Goal: Task Accomplishment & Management: Complete application form

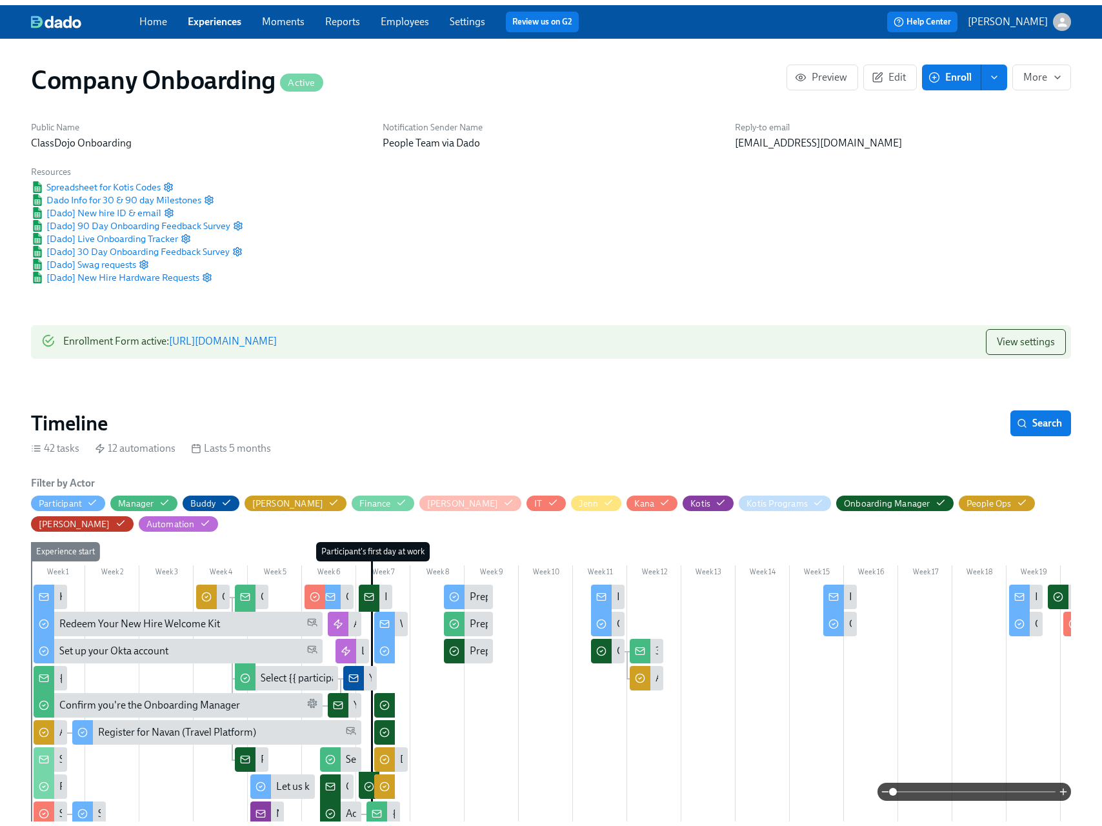
scroll to position [0, 19564]
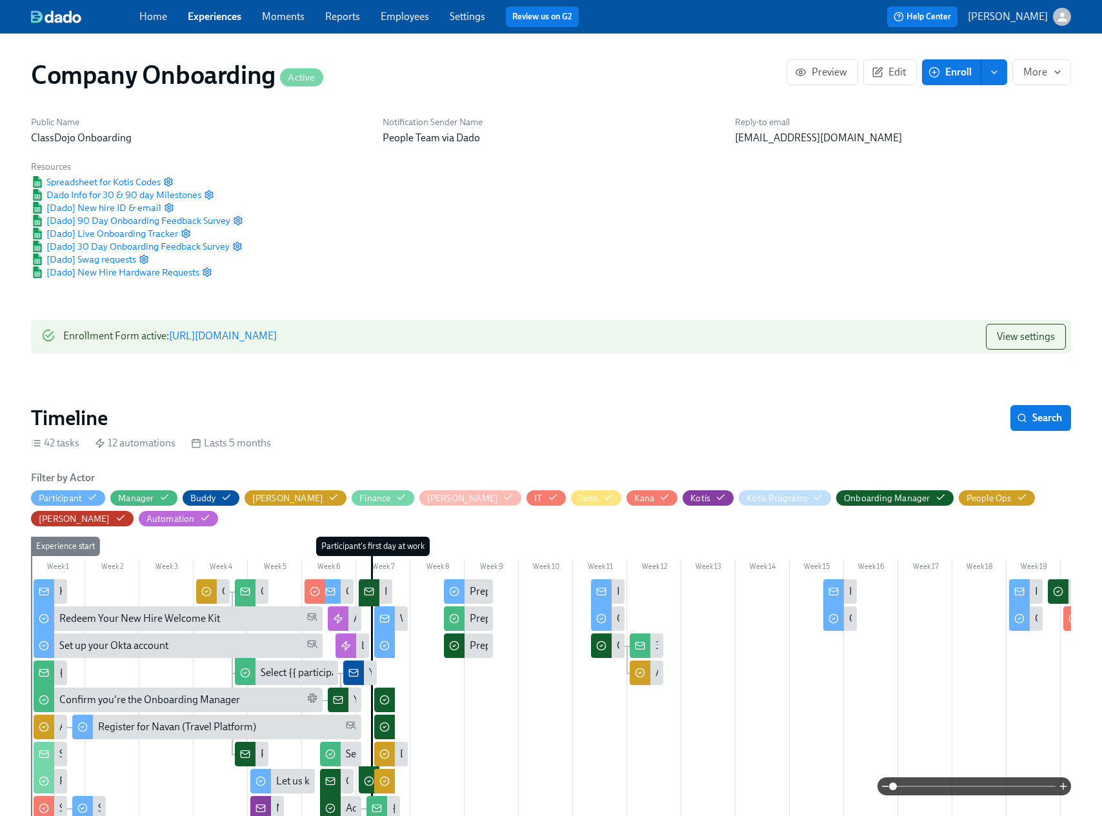
click at [281, 19] on link "Moments" at bounding box center [283, 16] width 43 height 12
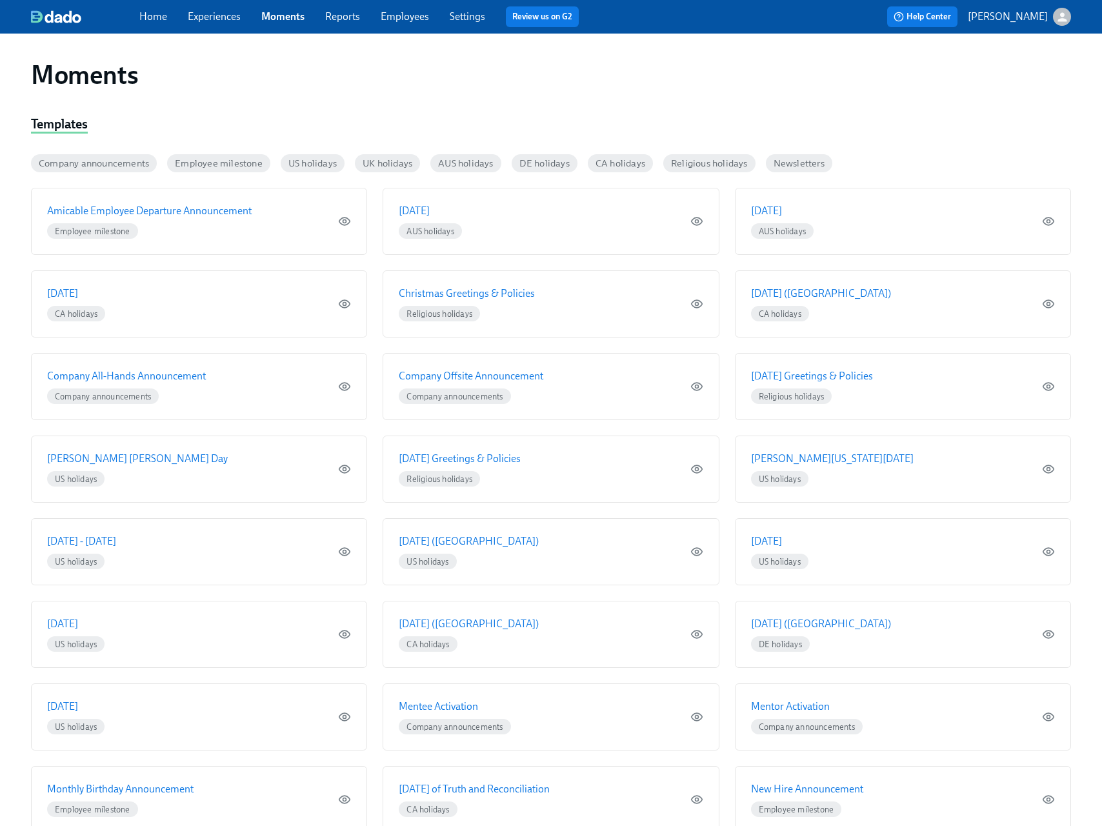
click at [221, 15] on link "Experiences" at bounding box center [214, 16] width 53 height 12
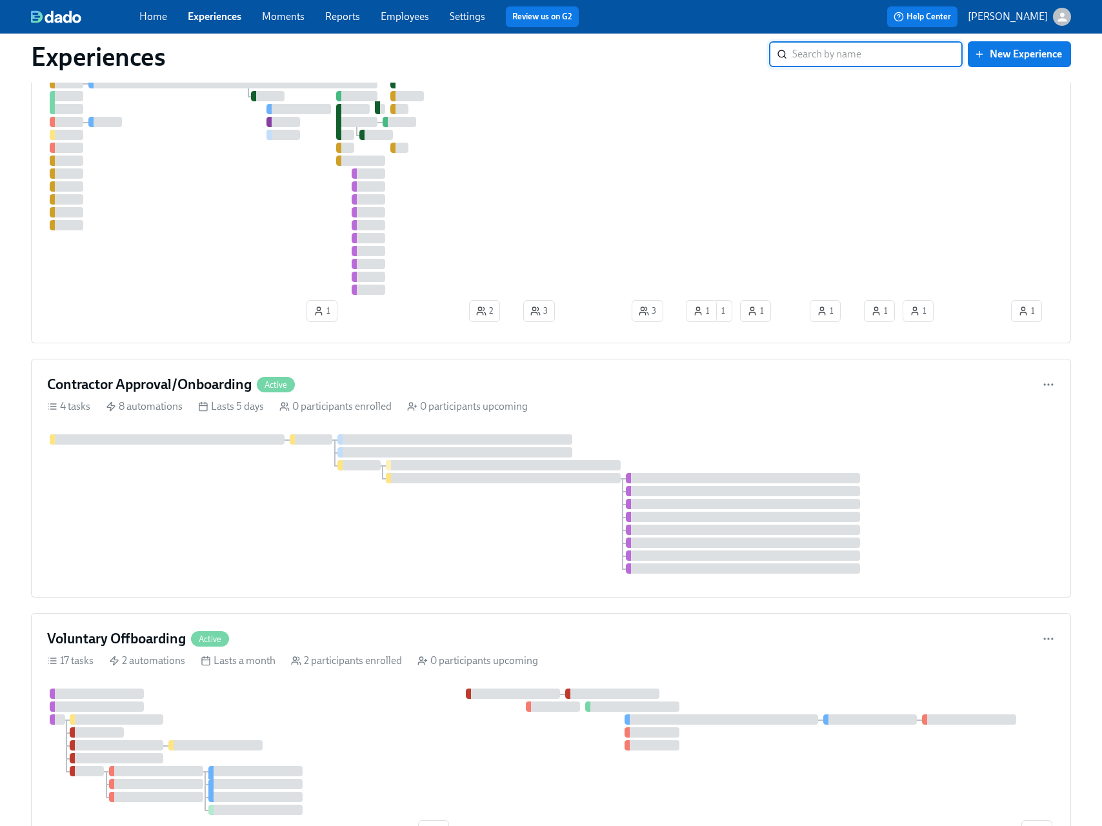
scroll to position [422, 0]
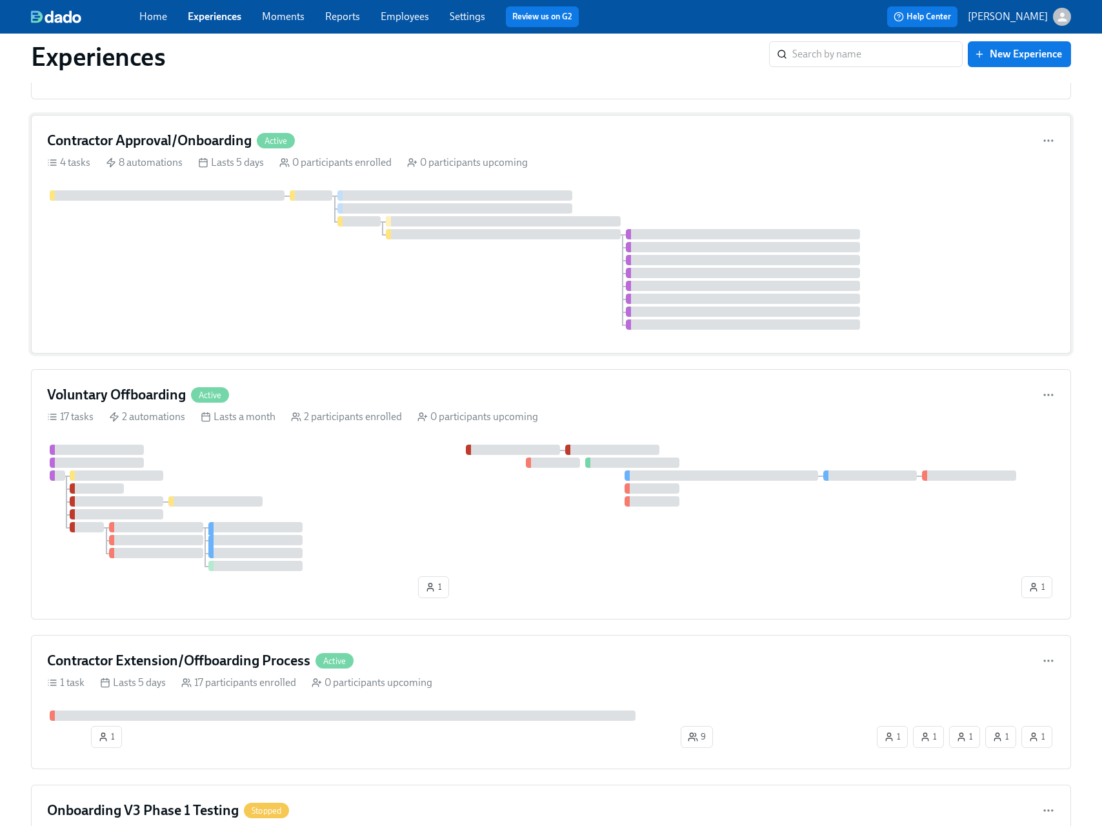
click at [769, 160] on div "4 tasks 8 automations Lasts 5 days 0 participants enrolled 0 participants upcom…" at bounding box center [551, 162] width 1008 height 14
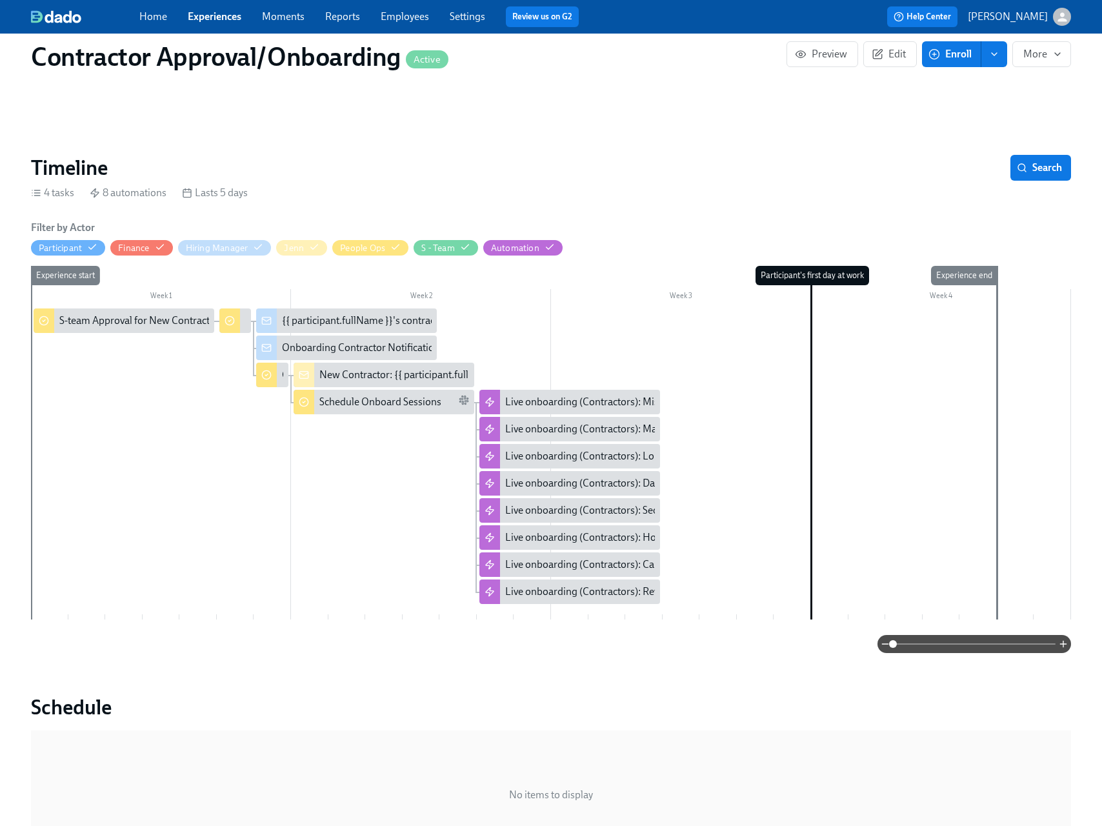
scroll to position [253, 0]
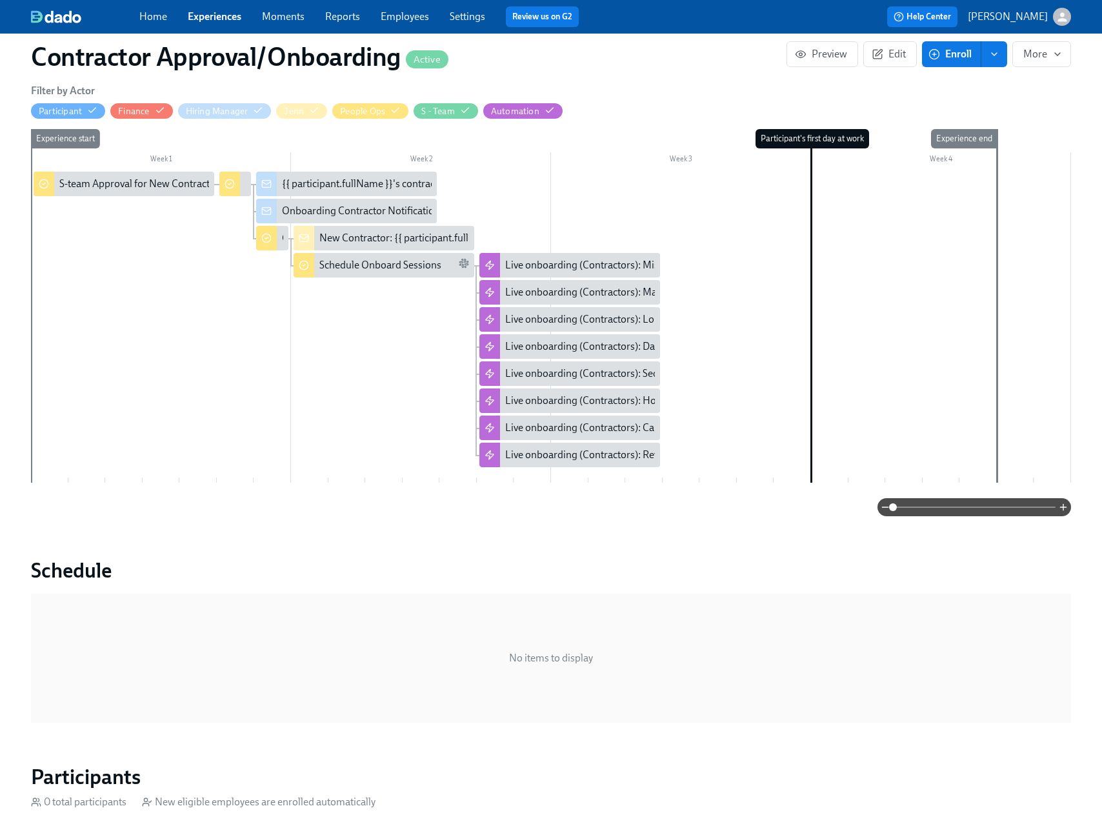
click at [225, 14] on link "Experiences" at bounding box center [215, 16] width 54 height 12
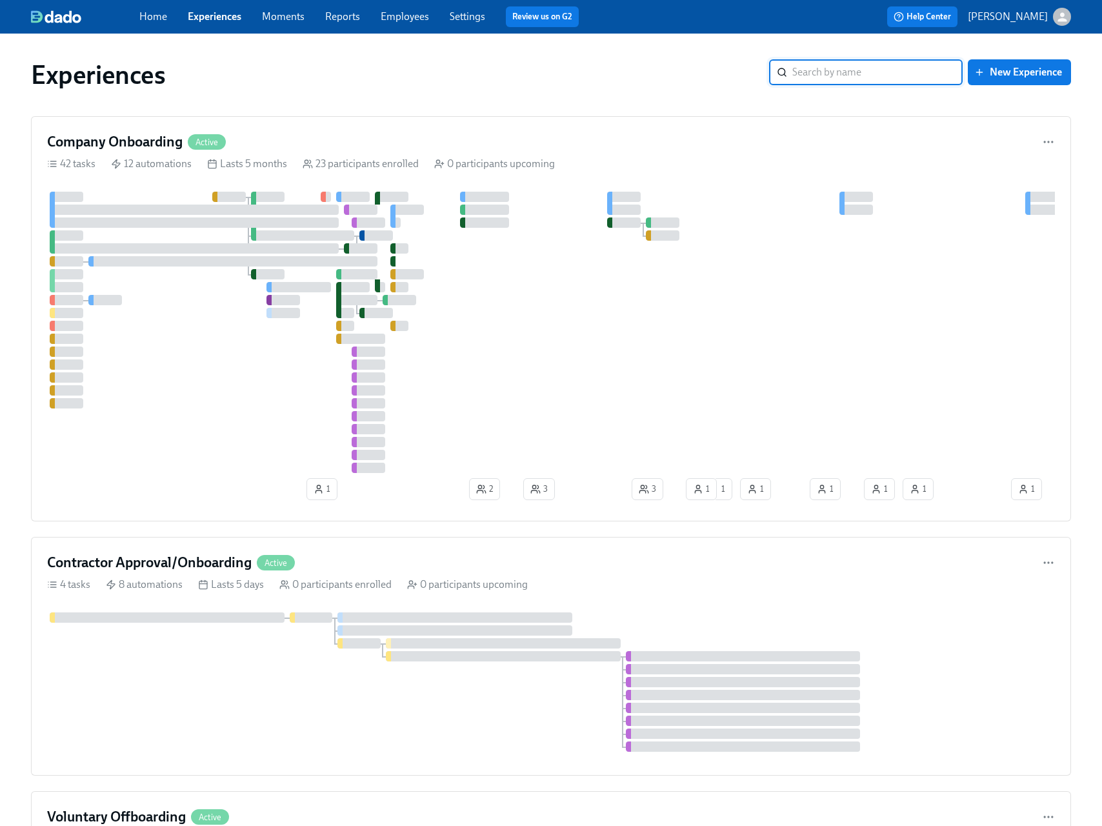
click at [139, 24] on div "Home Experiences Moments Reports Employees Settings Review us on G2" at bounding box center [372, 16] width 466 height 21
click at [152, 17] on link "Home" at bounding box center [153, 16] width 28 height 12
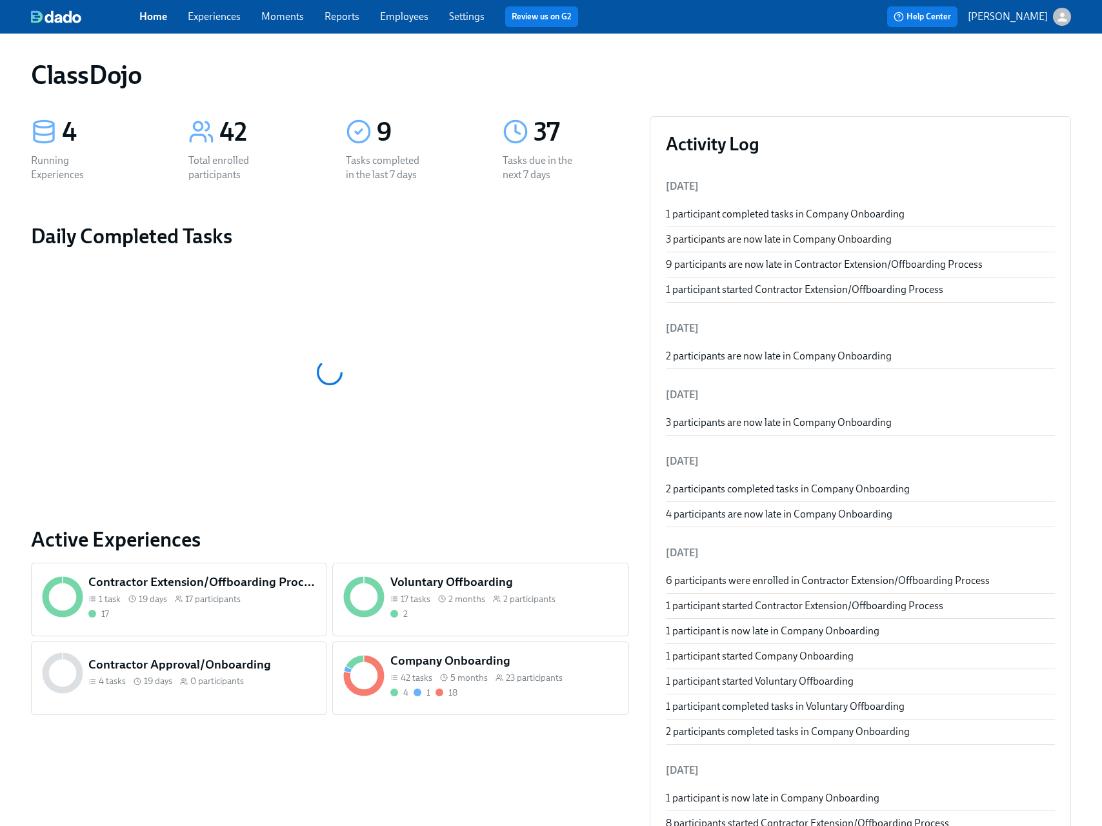
click at [210, 14] on link "Experiences" at bounding box center [214, 16] width 53 height 12
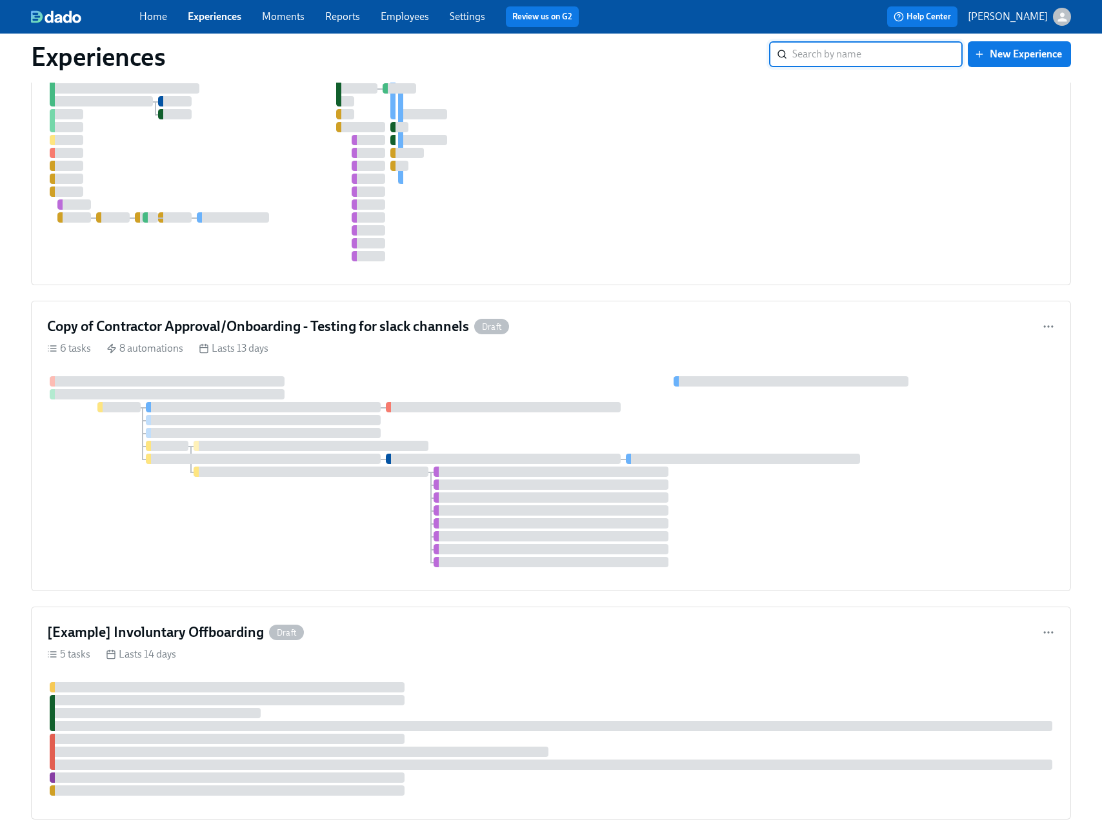
scroll to position [1306, 0]
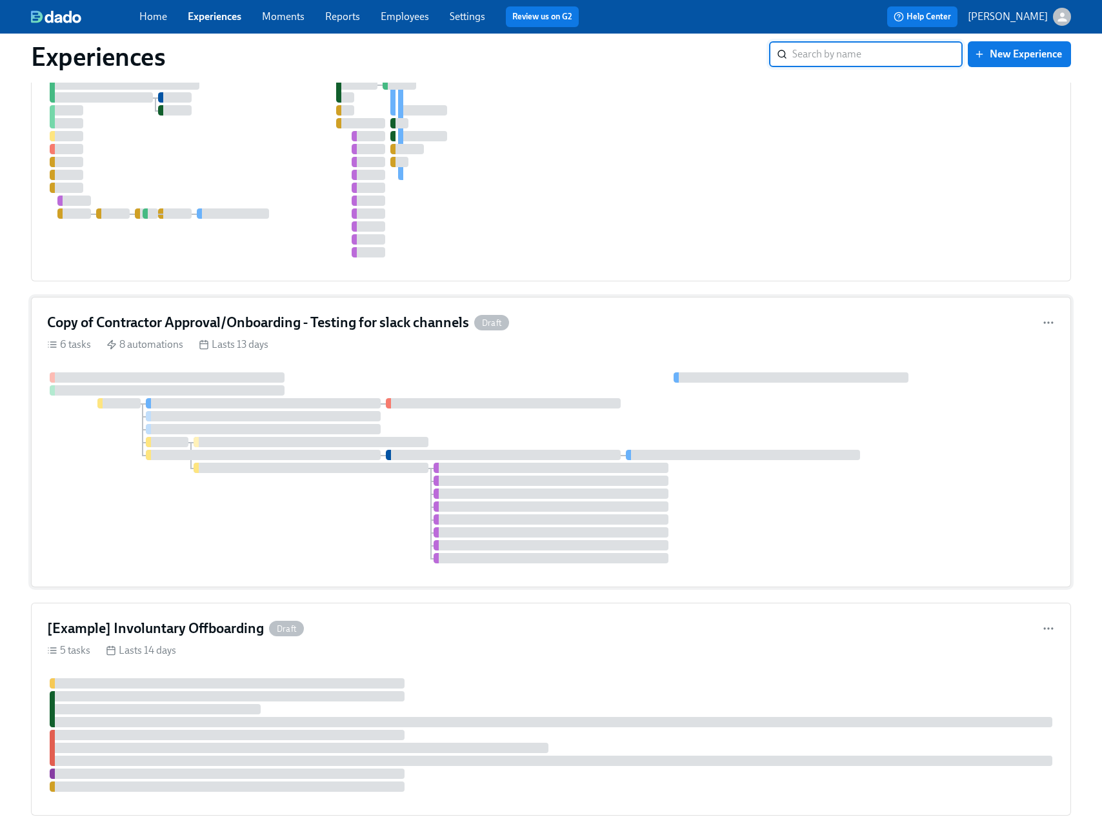
click at [559, 332] on div "Copy of Contractor Approval/Onboarding - Testing for slack channels Draft" at bounding box center [551, 322] width 1008 height 19
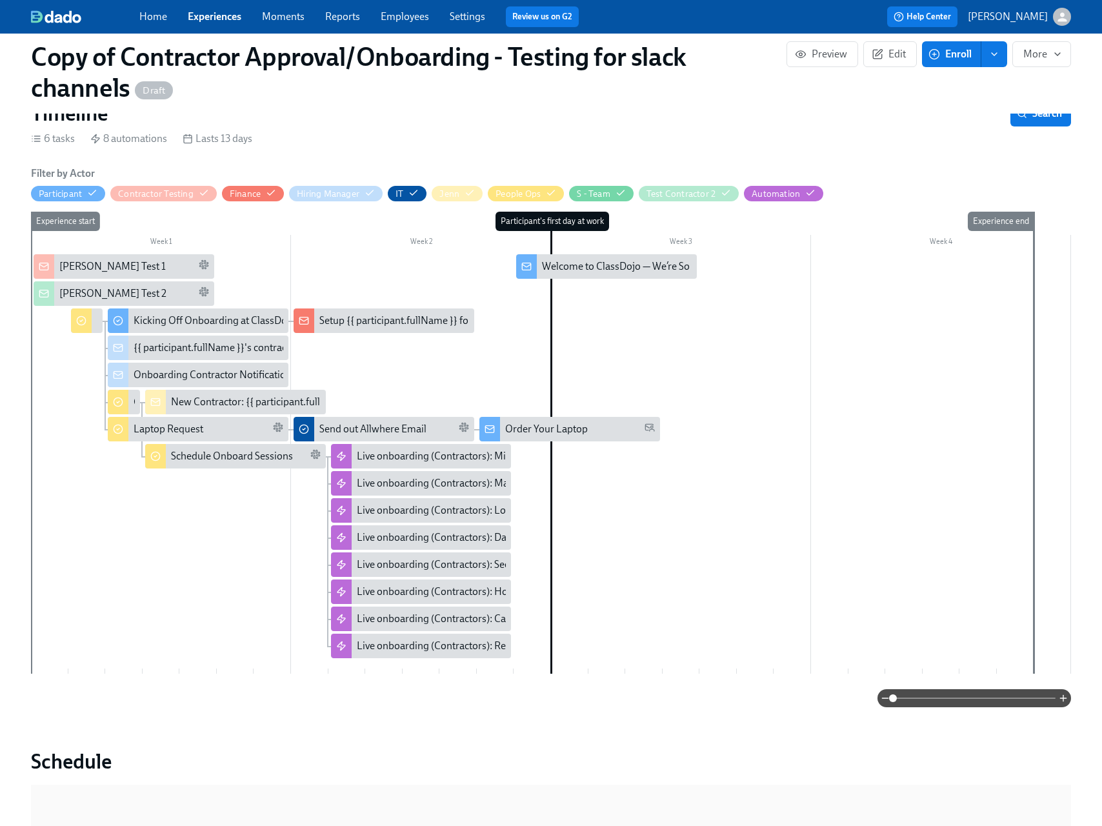
scroll to position [214, 0]
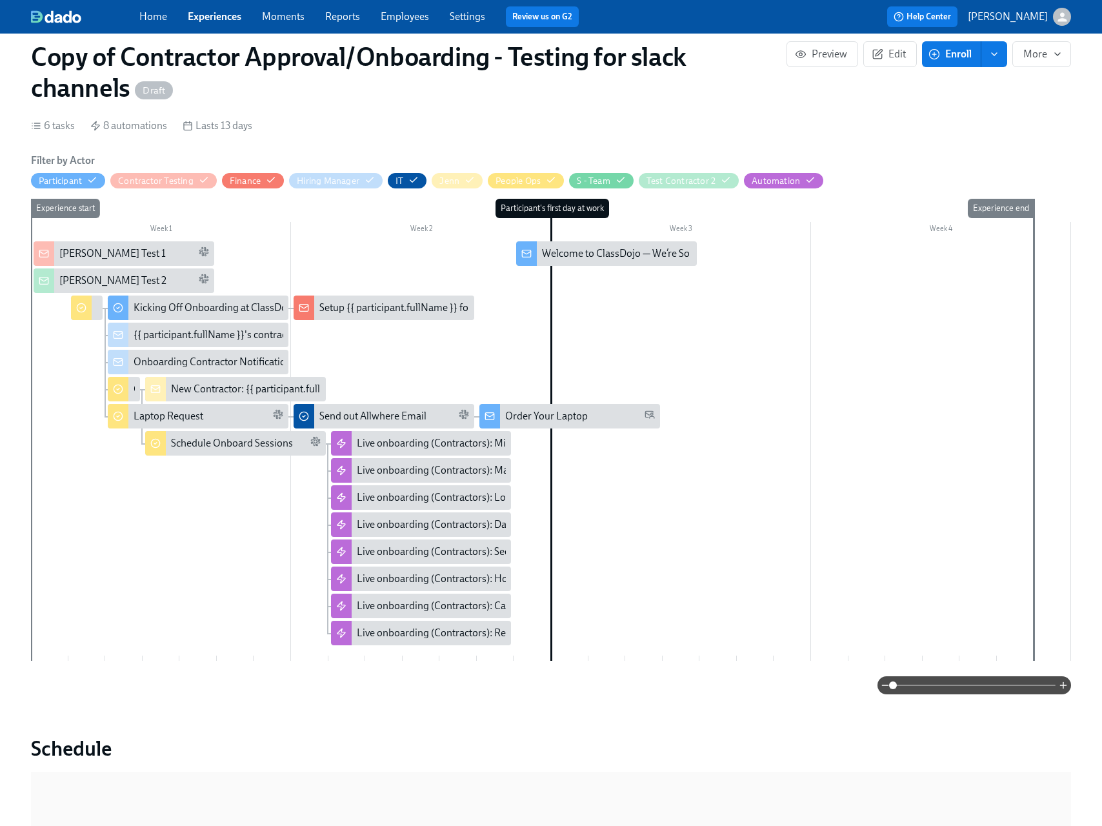
click at [123, 253] on div "Brett Test 1" at bounding box center [134, 253] width 150 height 14
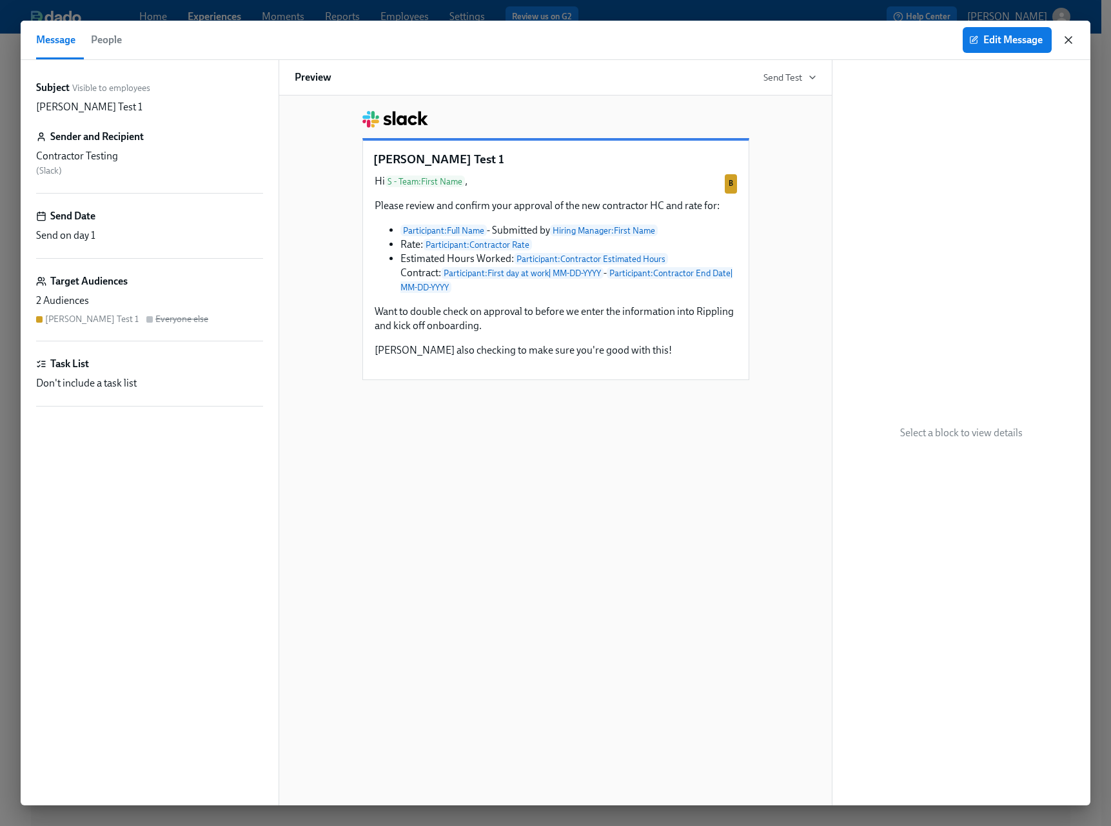
click at [1068, 40] on icon "button" at bounding box center [1069, 40] width 6 height 6
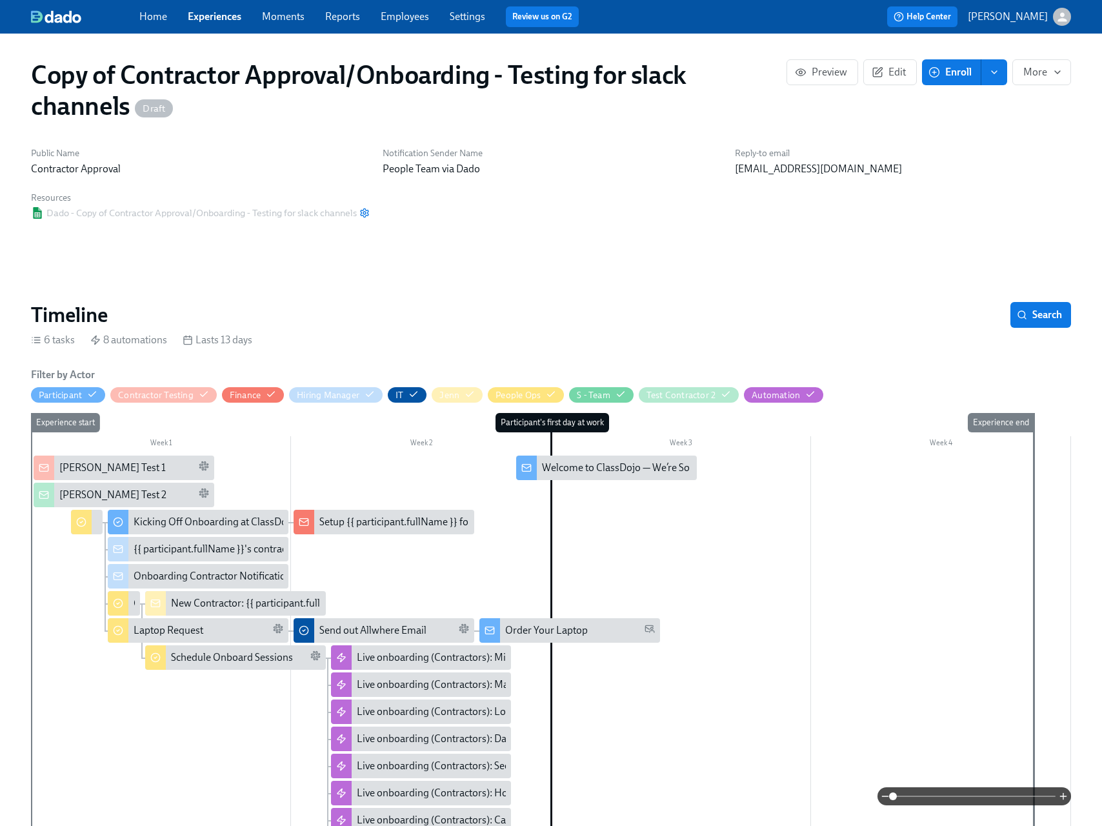
click at [223, 8] on div "Home Experiences Moments Reports Employees Settings Review us on G2" at bounding box center [372, 16] width 466 height 21
click at [223, 15] on link "Experiences" at bounding box center [215, 16] width 54 height 12
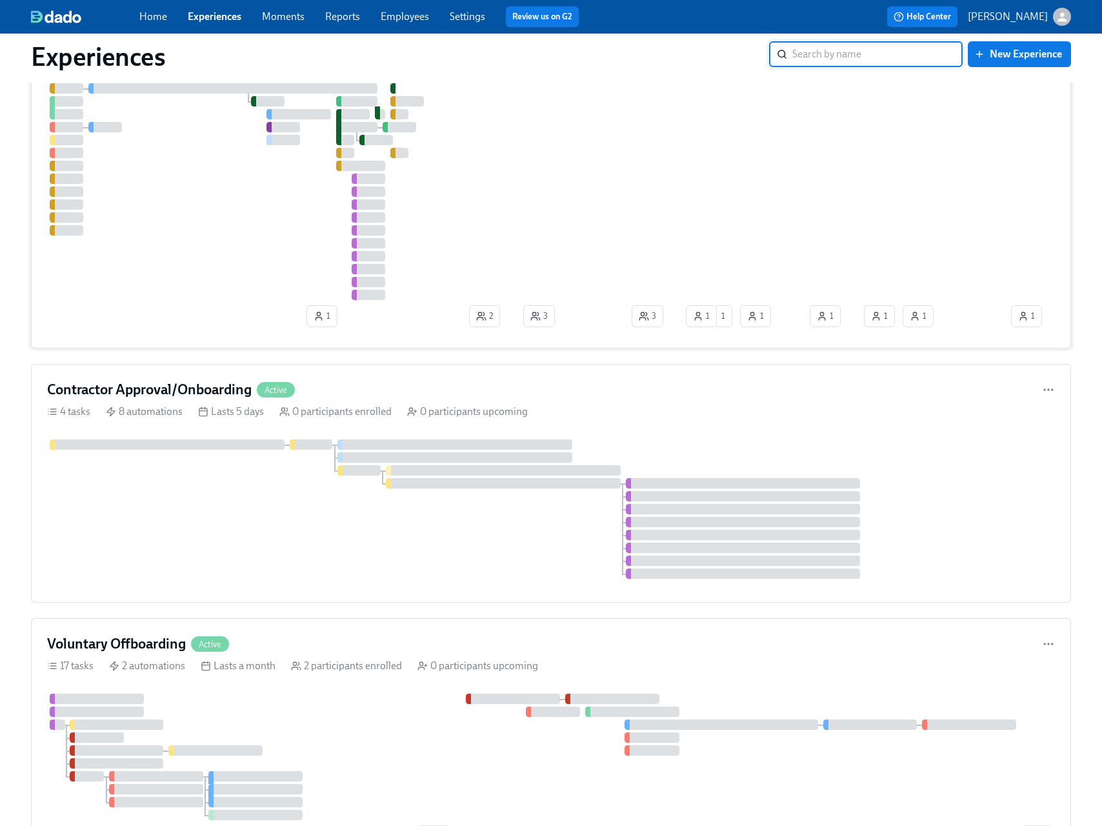
scroll to position [176, 0]
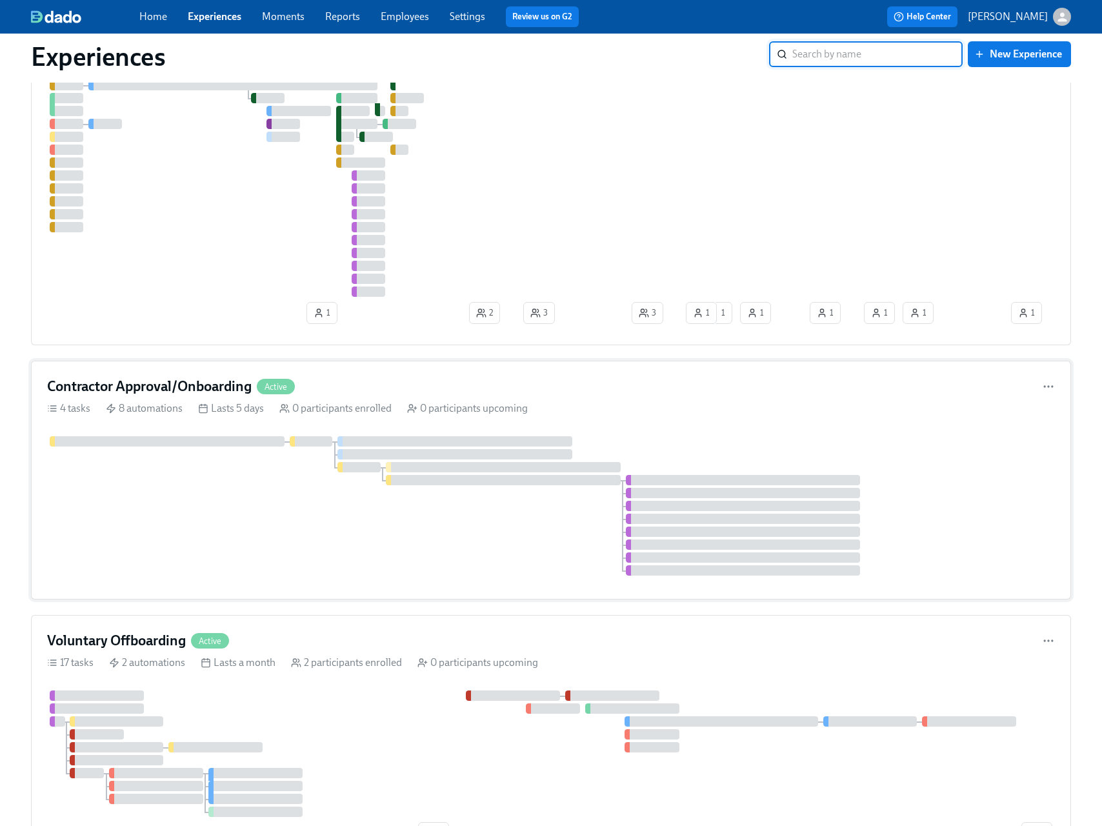
click at [699, 402] on div "Contractor Approval/Onboarding Active 4 tasks 8 automations Lasts 5 days 0 part…" at bounding box center [551, 480] width 1040 height 239
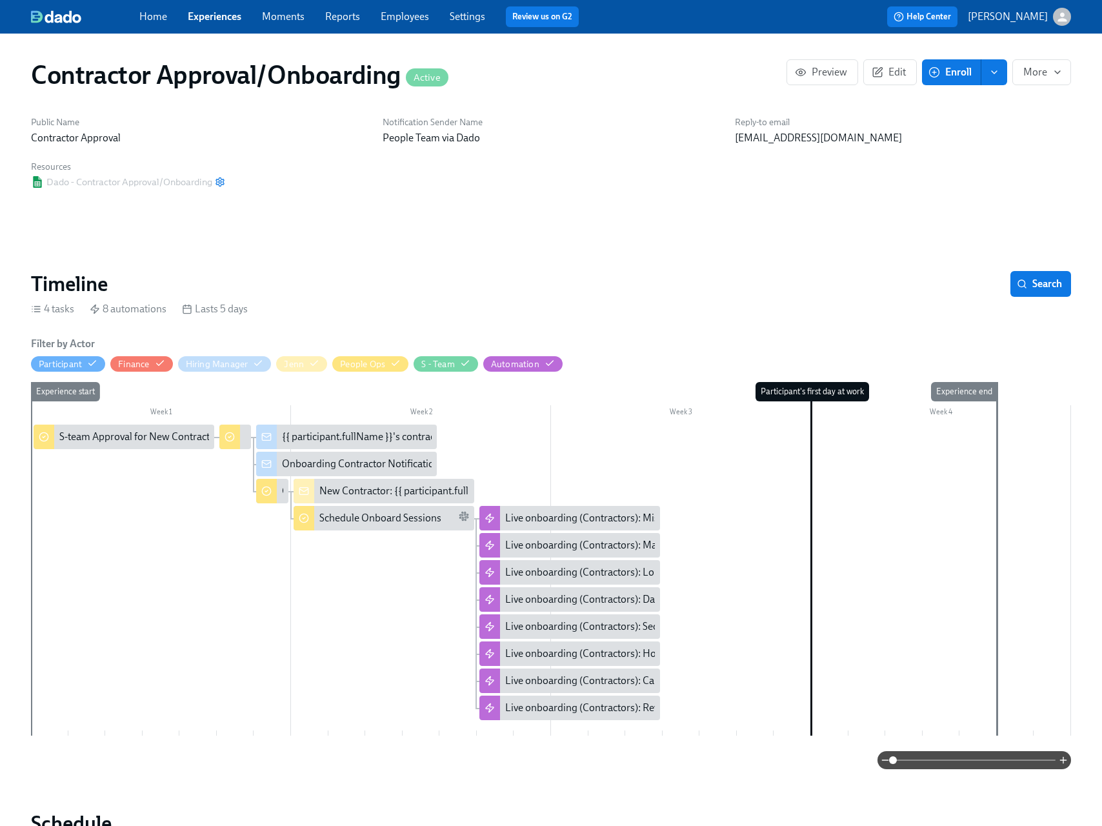
click at [214, 16] on link "Experiences" at bounding box center [215, 16] width 54 height 12
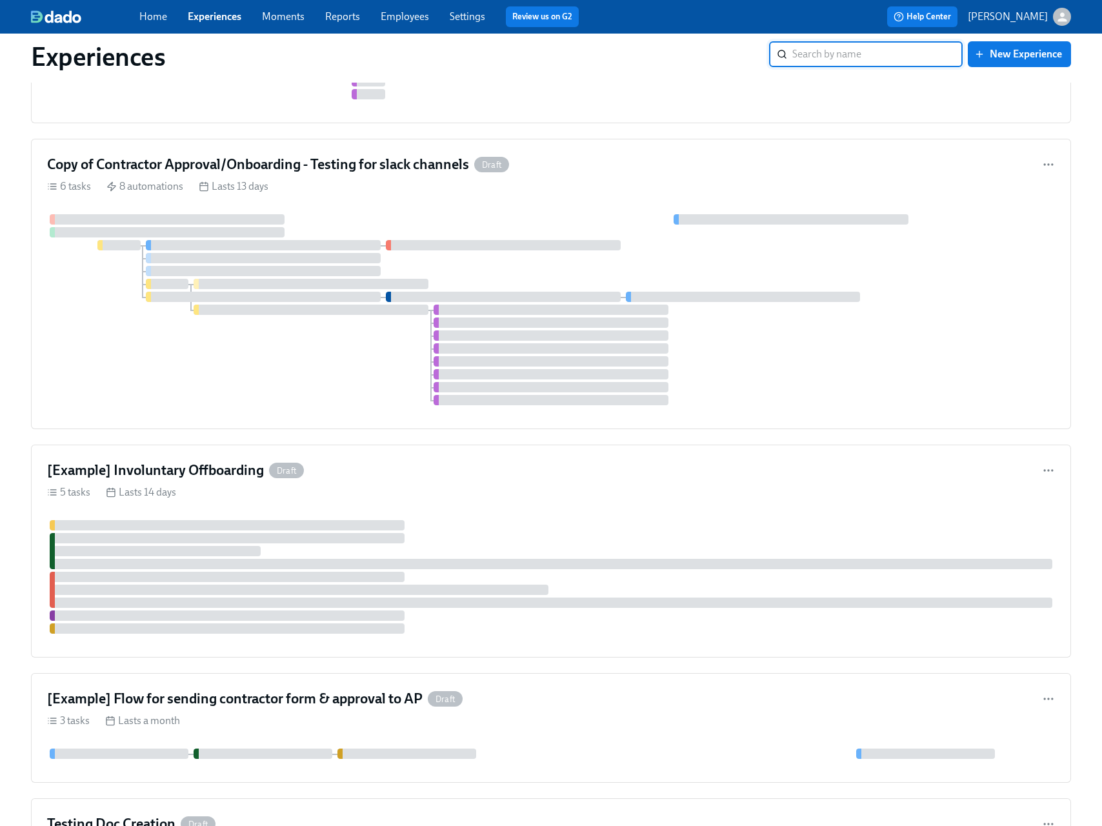
scroll to position [1471, 0]
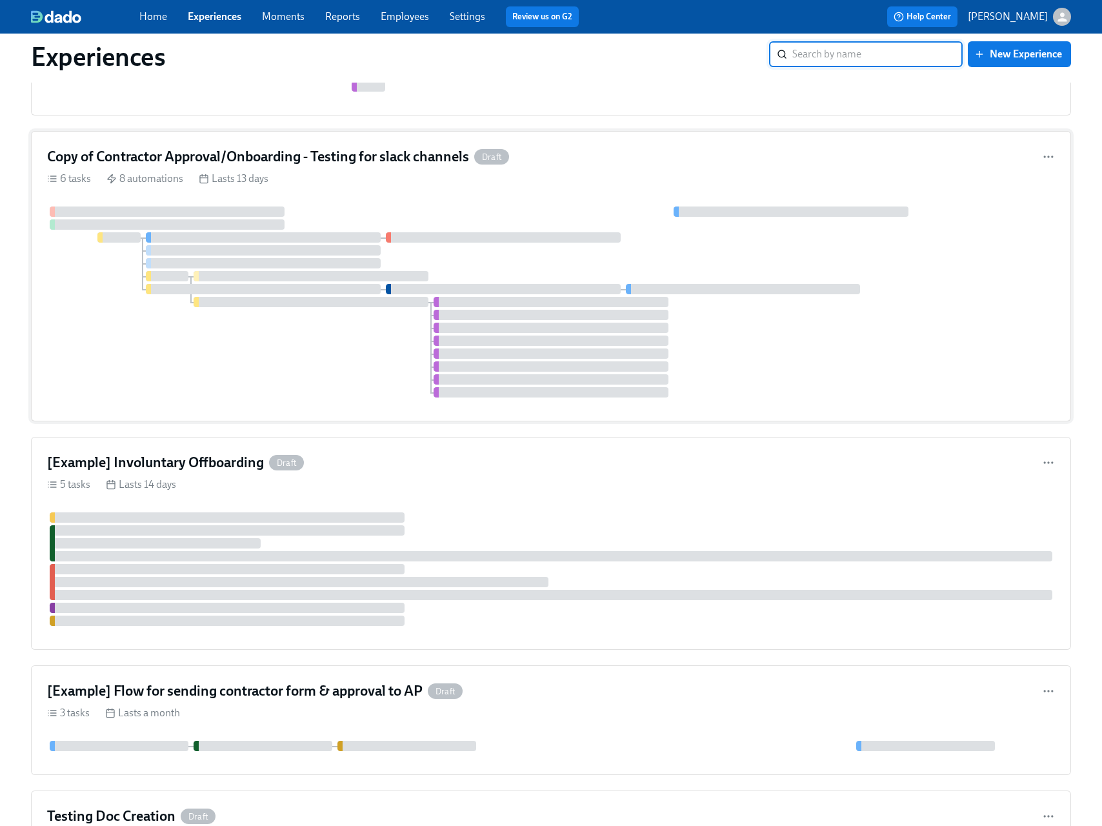
click at [628, 184] on div "6 tasks 8 automations Lasts 13 days" at bounding box center [551, 179] width 1008 height 14
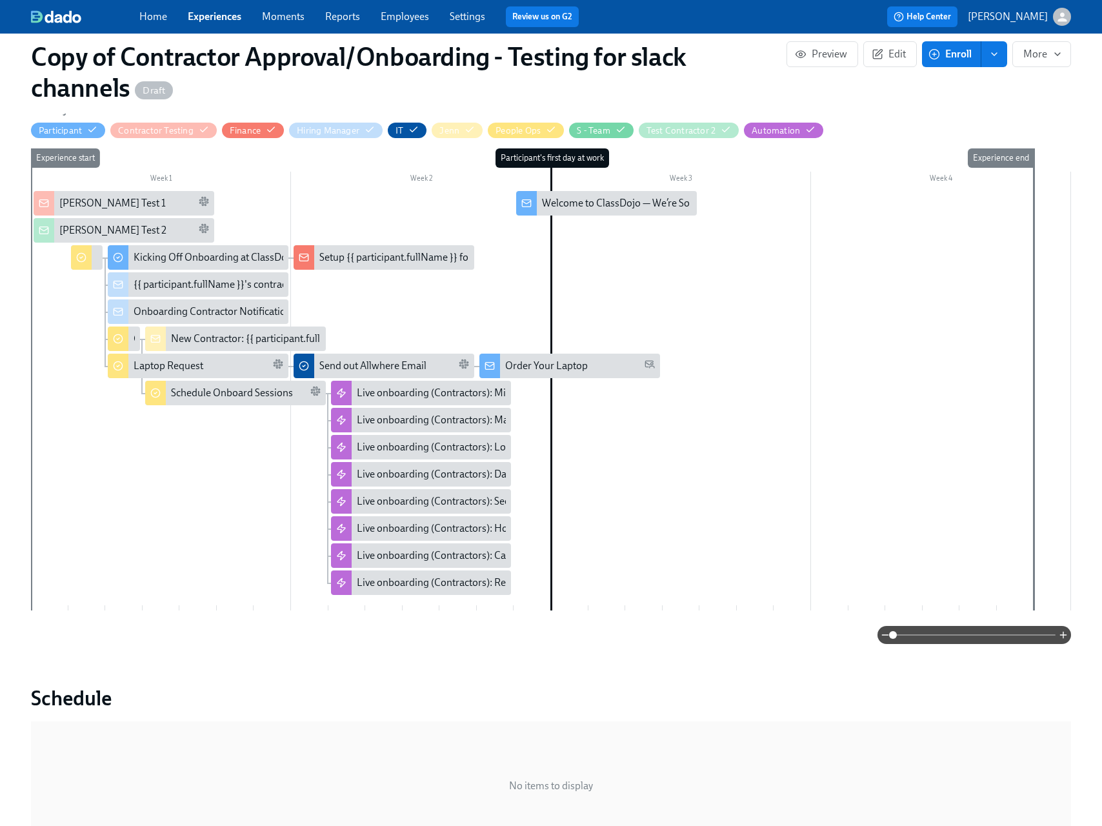
scroll to position [78, 0]
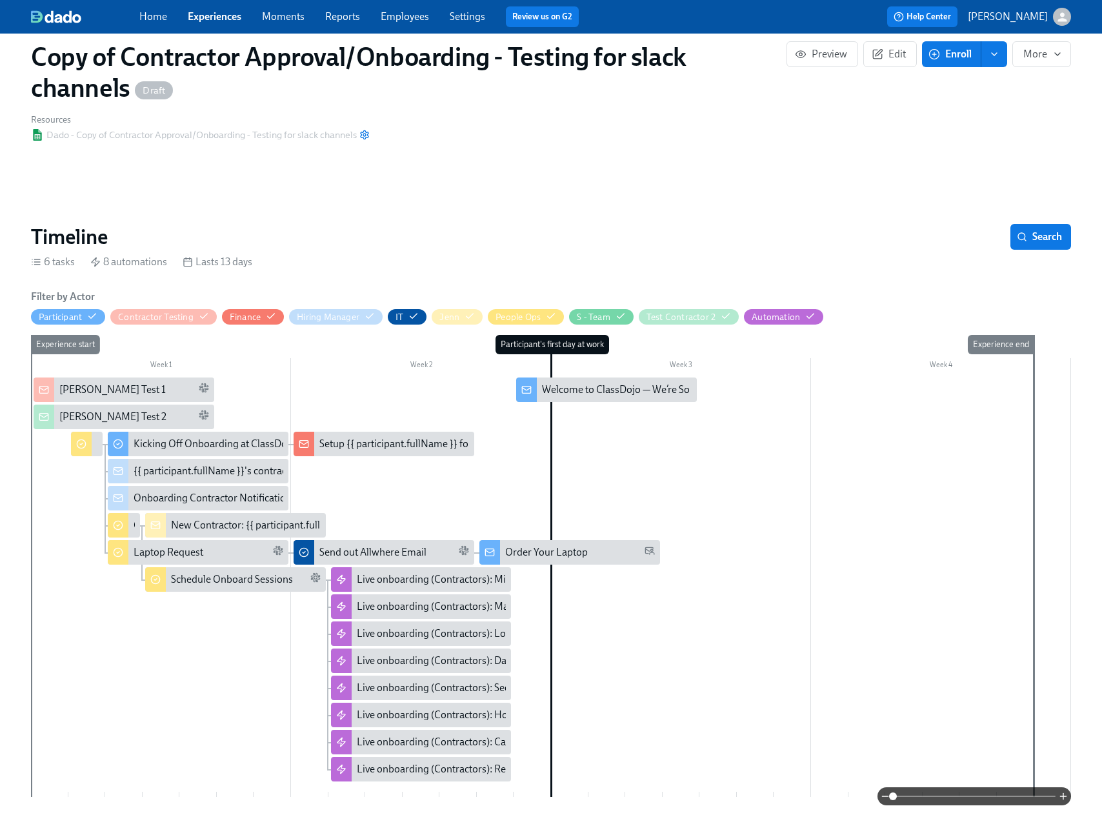
click at [157, 388] on div "Brett Test 1" at bounding box center [134, 390] width 150 height 14
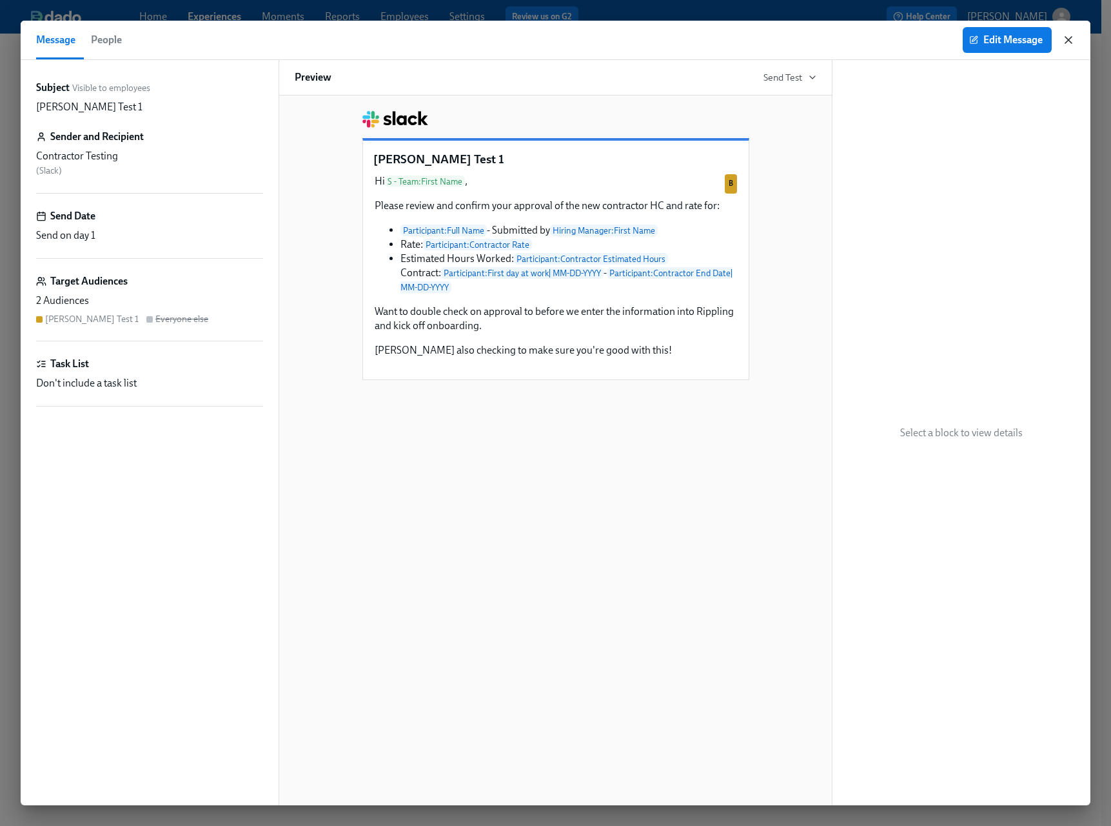
click at [1071, 39] on icon "button" at bounding box center [1068, 40] width 13 height 13
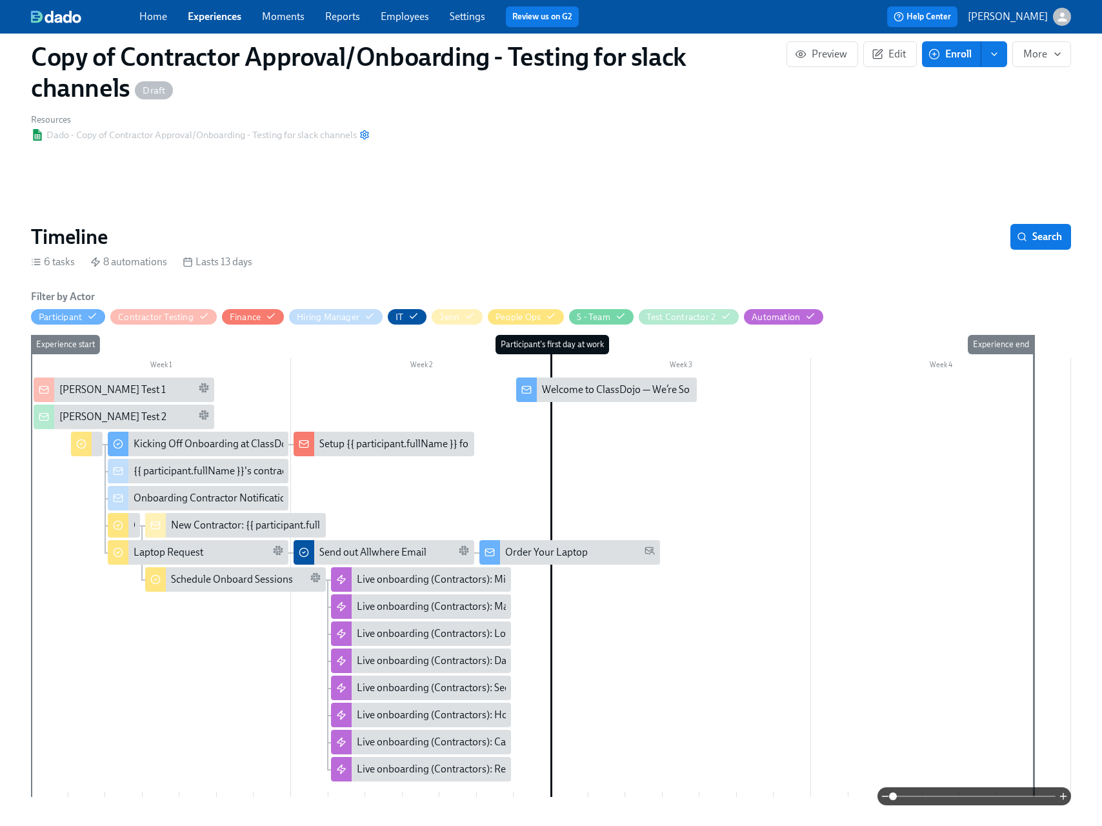
scroll to position [103, 0]
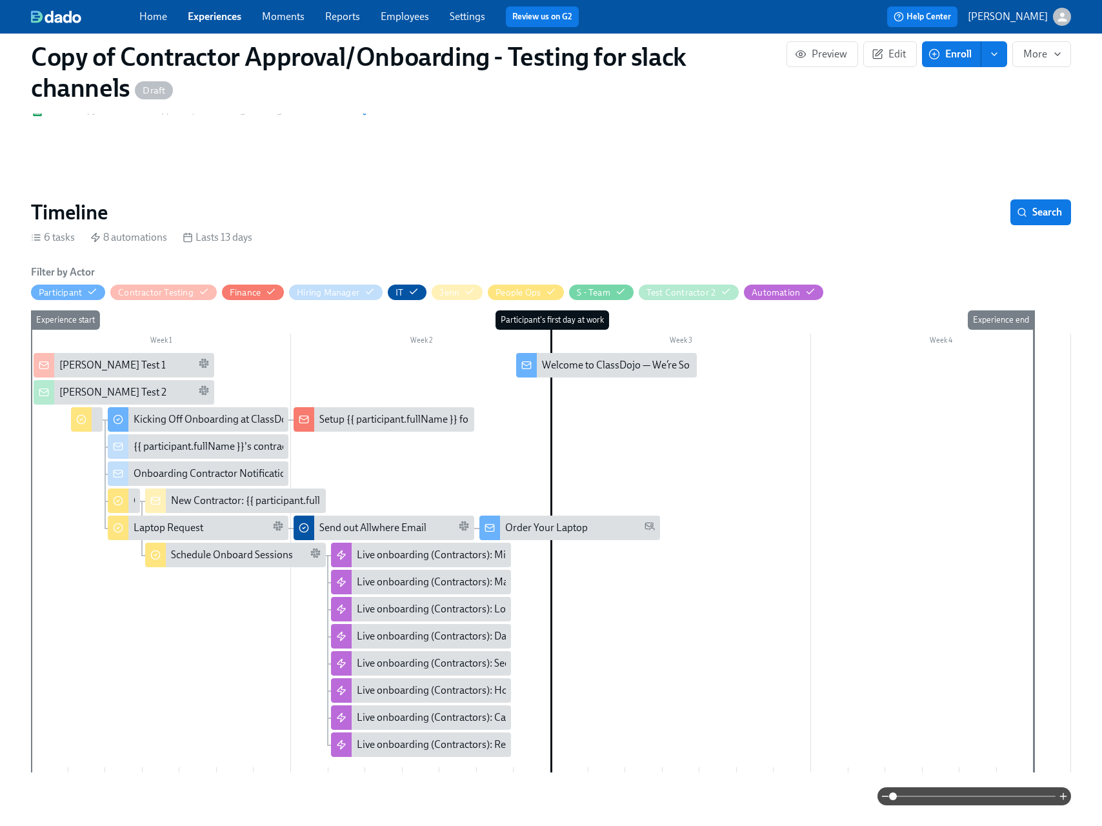
click at [126, 388] on div "Brett Test 2" at bounding box center [134, 392] width 150 height 14
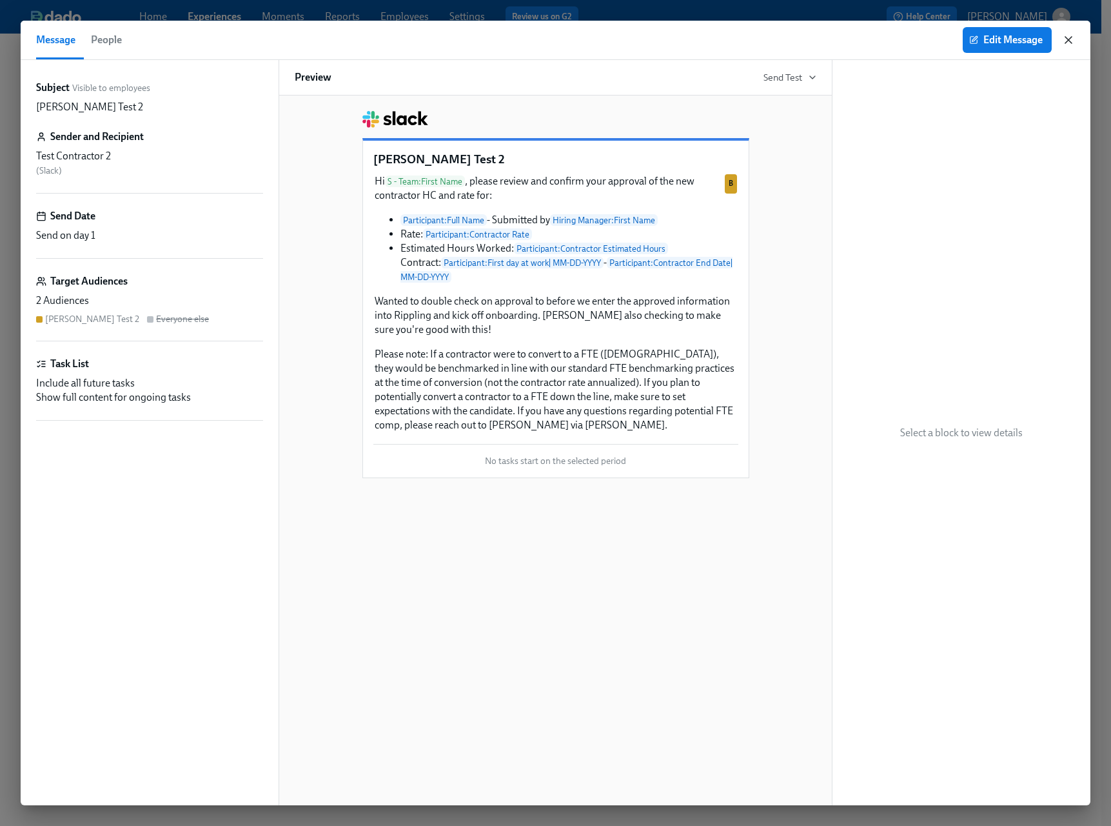
click at [1070, 43] on icon "button" at bounding box center [1068, 40] width 13 height 13
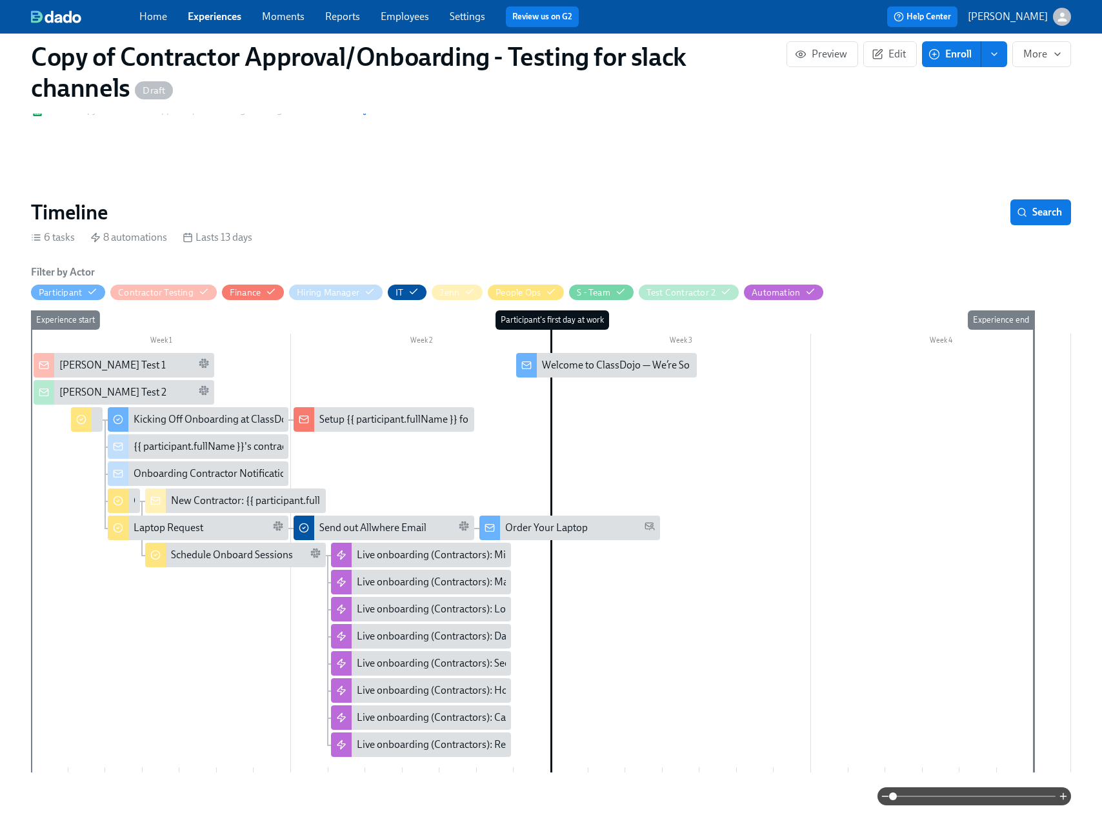
click at [79, 371] on div "Brett Test 1" at bounding box center [112, 365] width 106 height 14
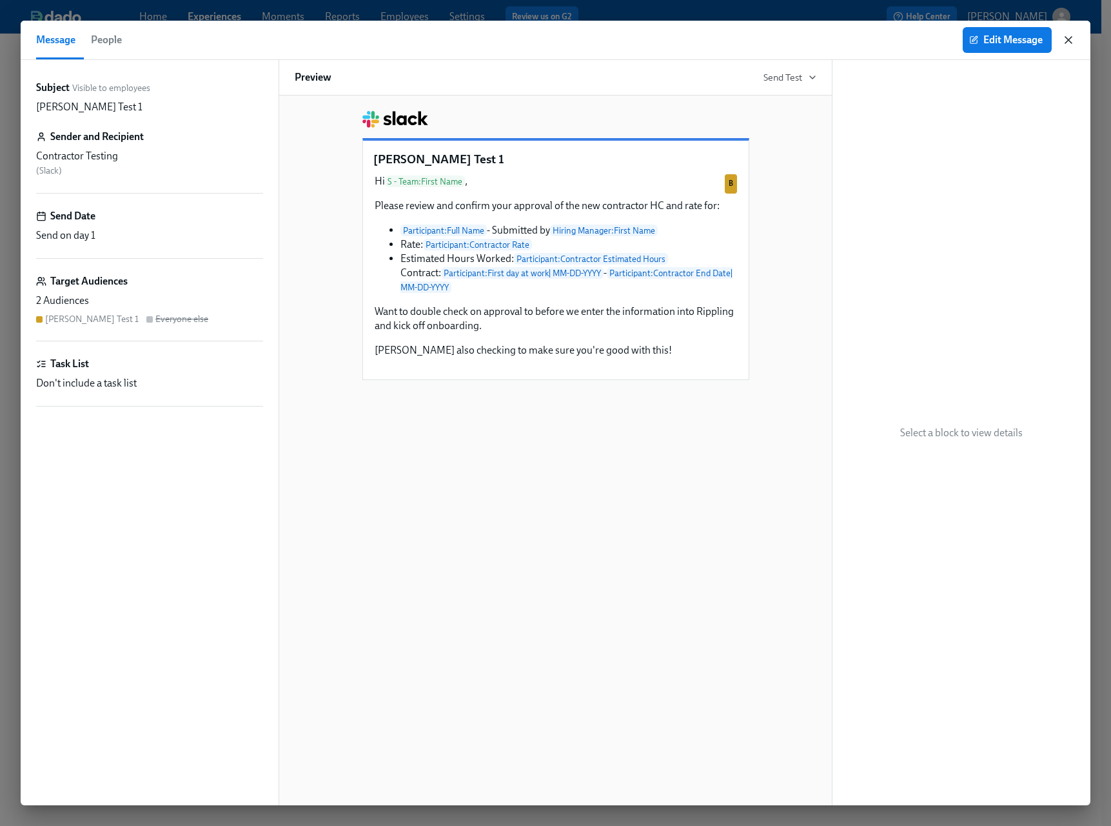
click at [1070, 41] on icon "button" at bounding box center [1069, 40] width 6 height 6
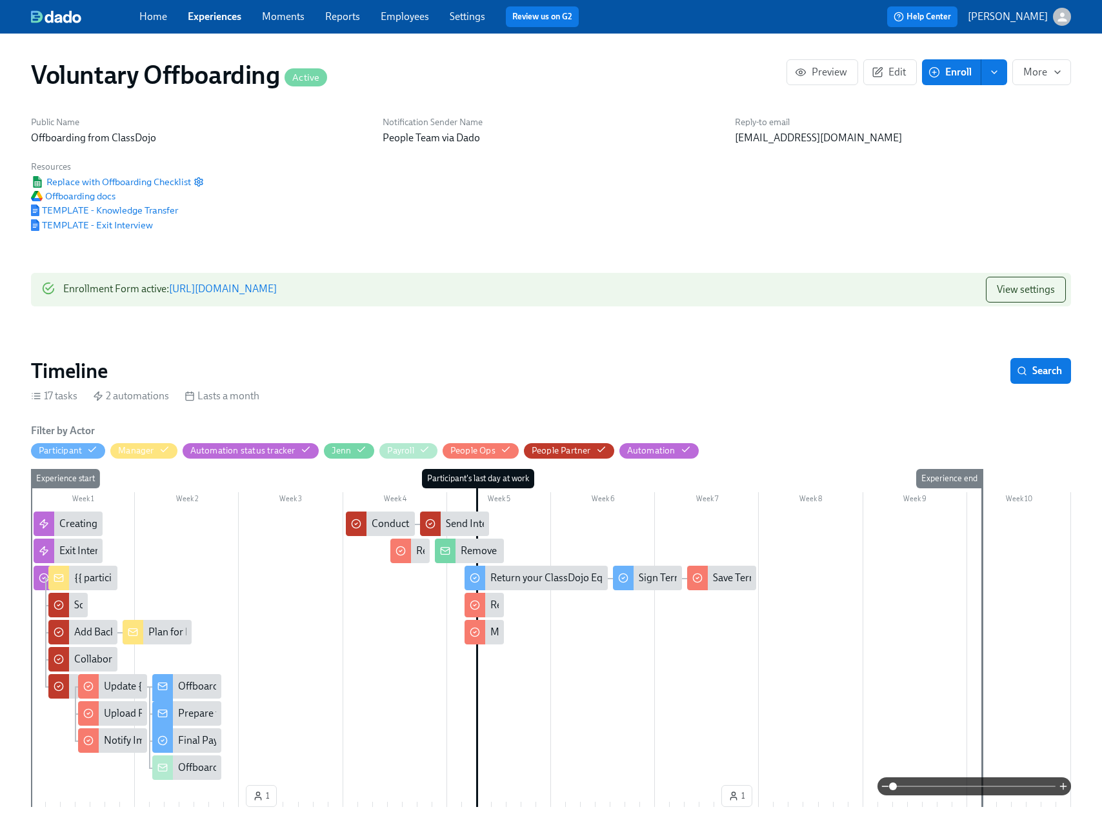
click at [1008, 204] on div "Public Name Offboarding from ClassDojo Notification Sender Name People Team via…" at bounding box center [550, 173] width 1055 height 131
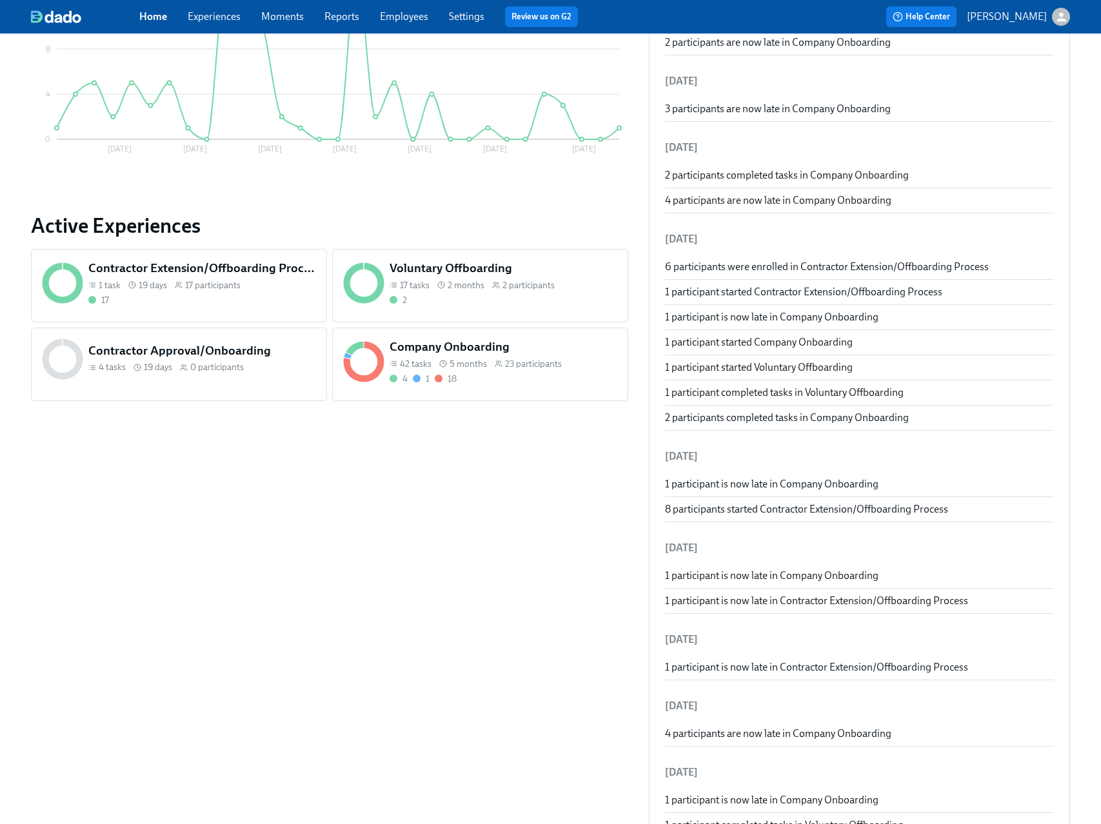
scroll to position [110, 0]
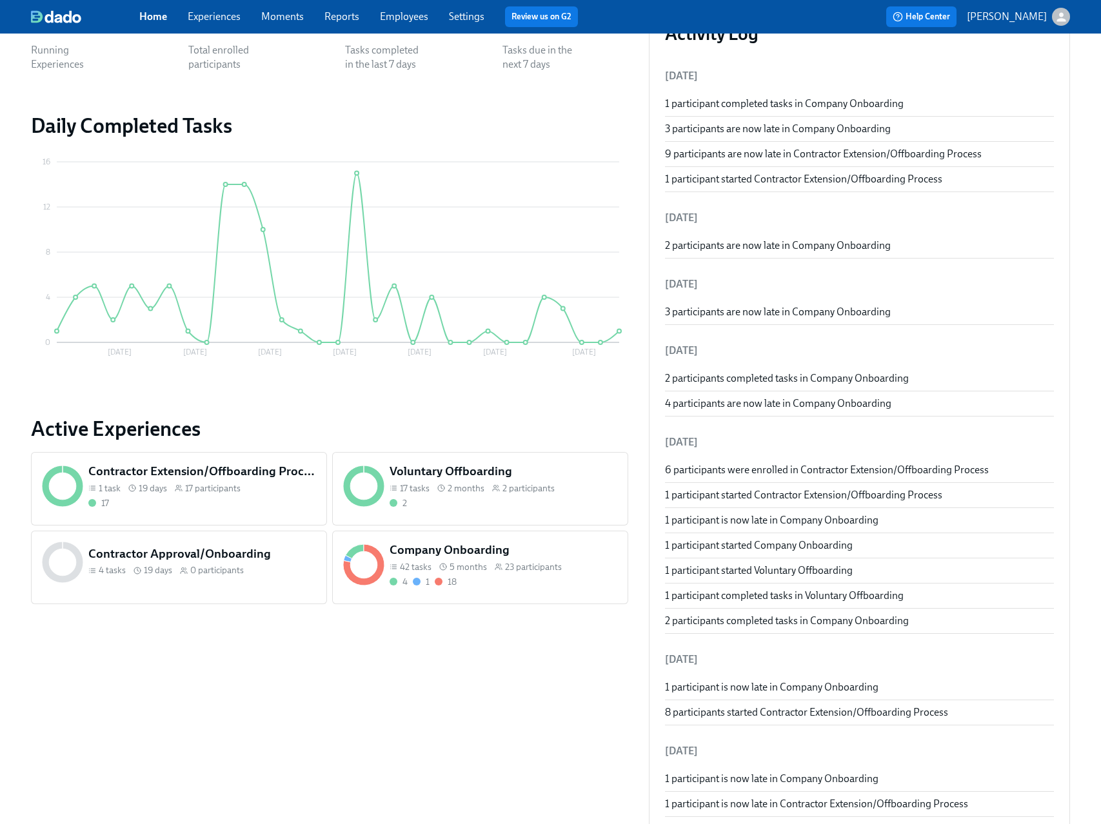
click at [552, 488] on span "2 participants" at bounding box center [529, 489] width 52 height 12
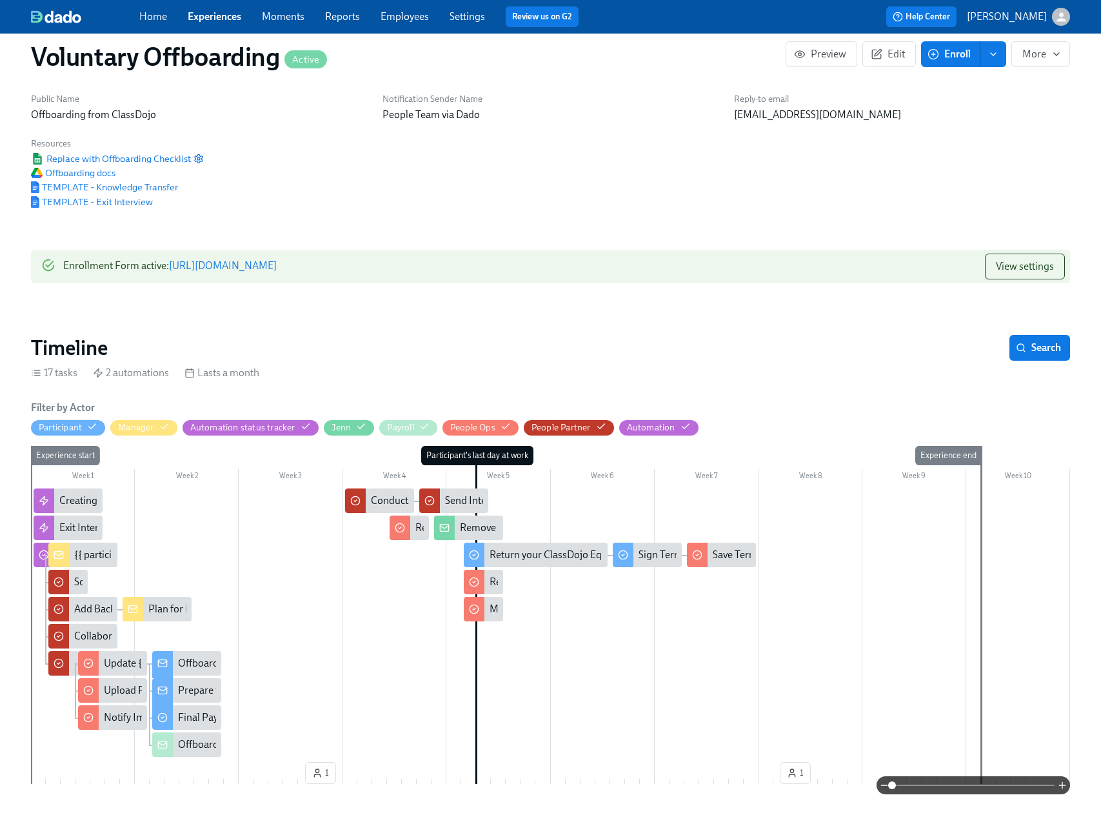
scroll to position [2, 0]
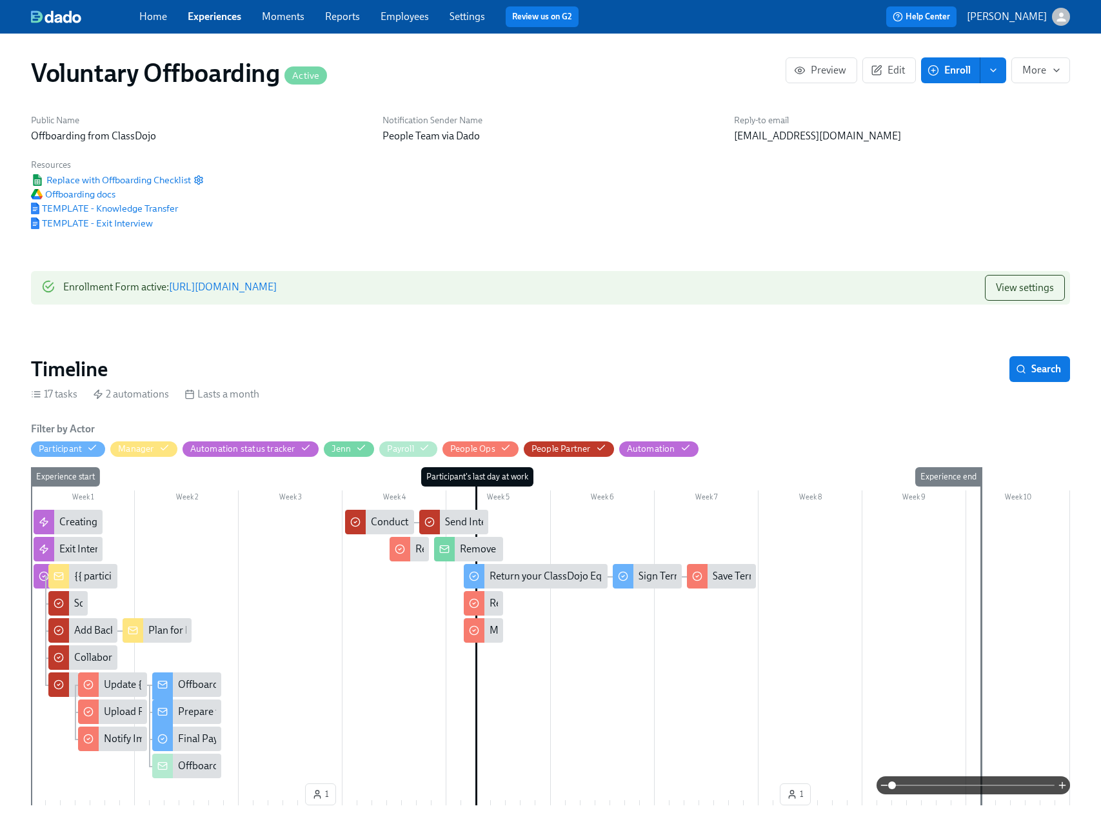
click at [951, 72] on span "Enroll" at bounding box center [950, 70] width 41 height 13
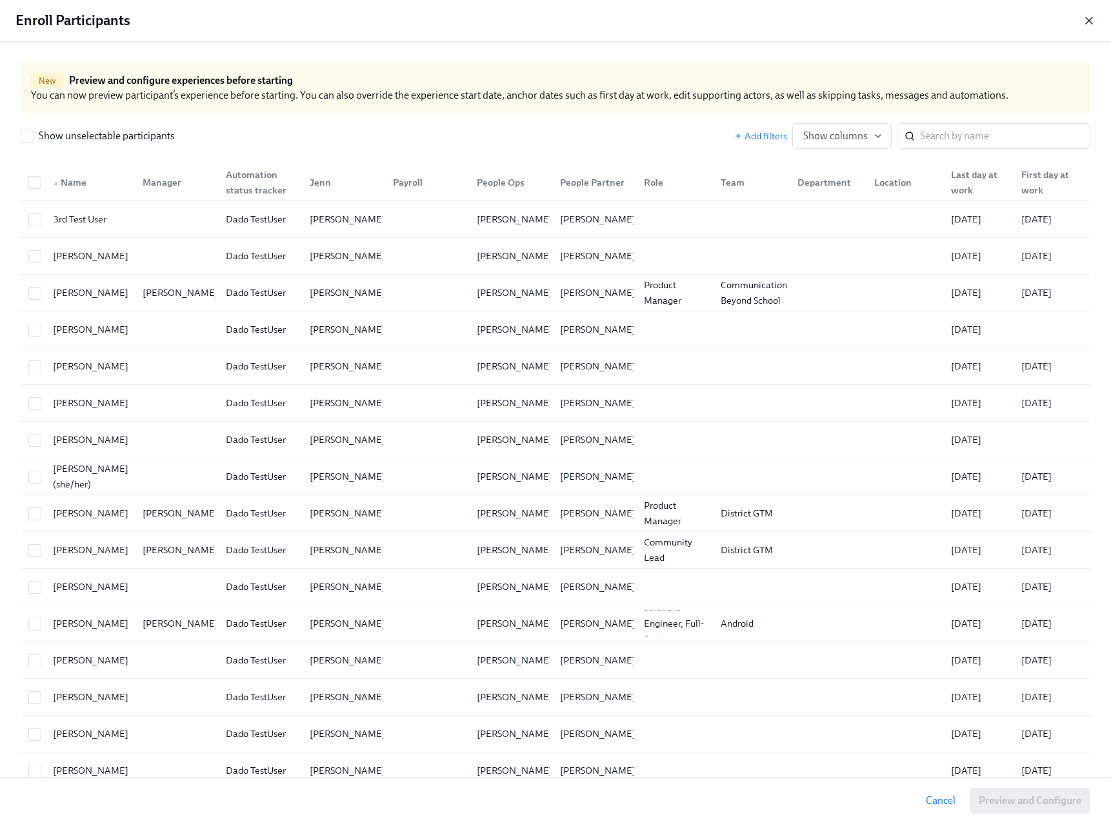
click at [1090, 21] on icon "button" at bounding box center [1089, 20] width 6 height 6
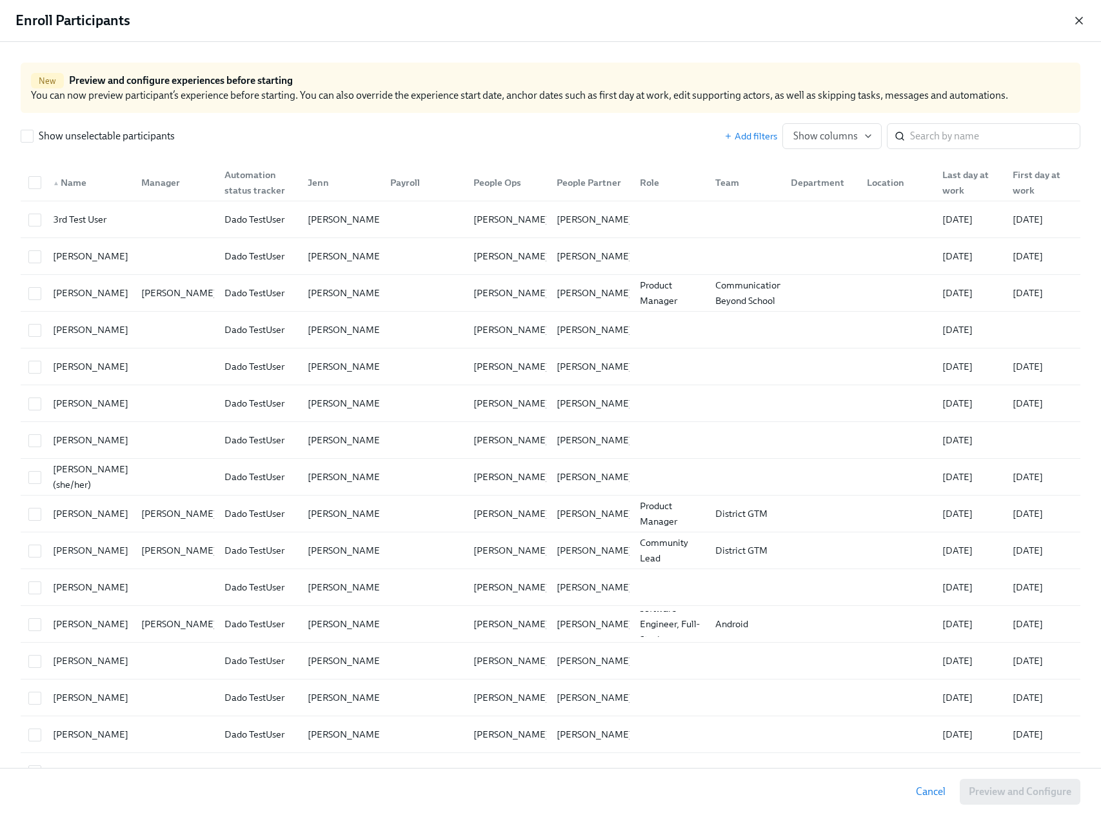
scroll to position [0, 1387]
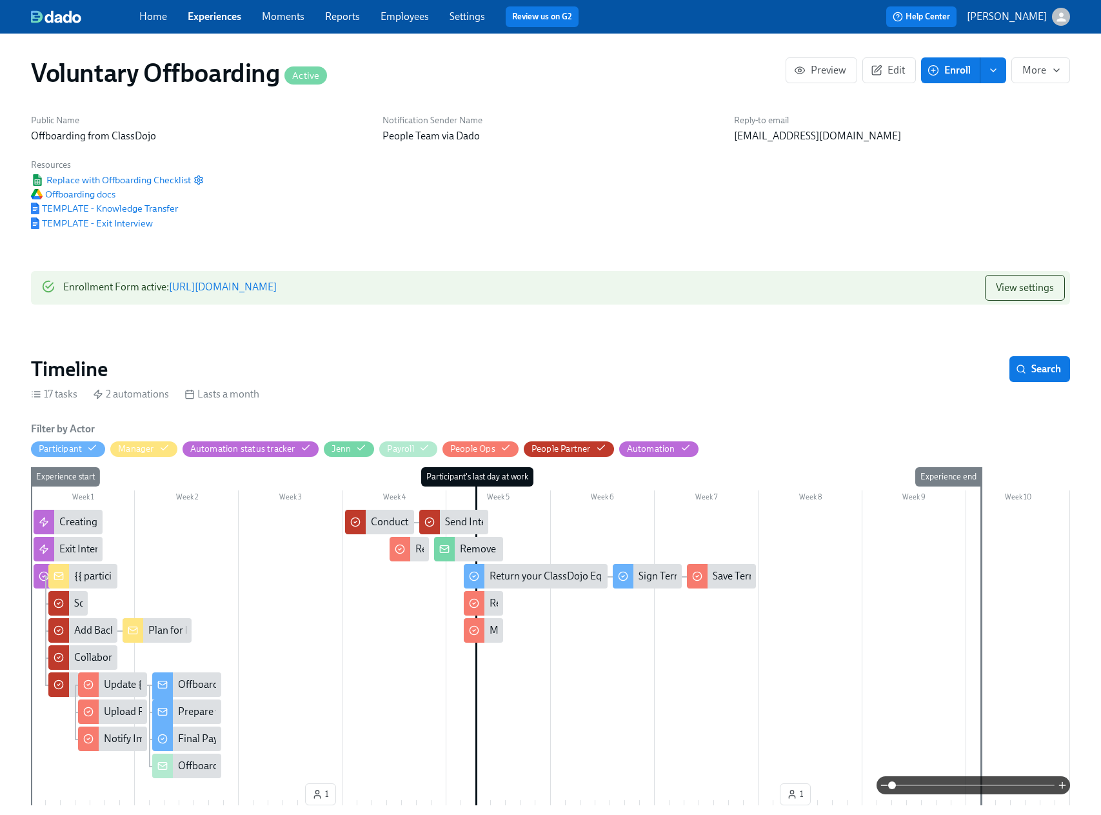
click at [277, 286] on link "[URL][DOMAIN_NAME]" at bounding box center [223, 287] width 108 height 12
